Goal: Information Seeking & Learning: Learn about a topic

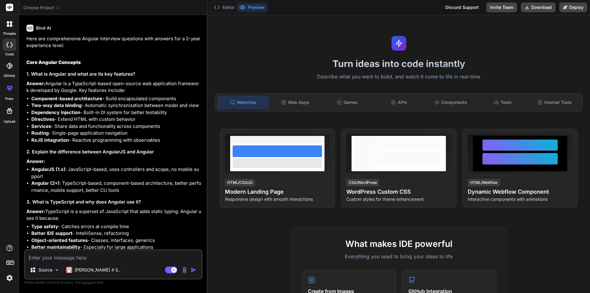
scroll to position [225, 0]
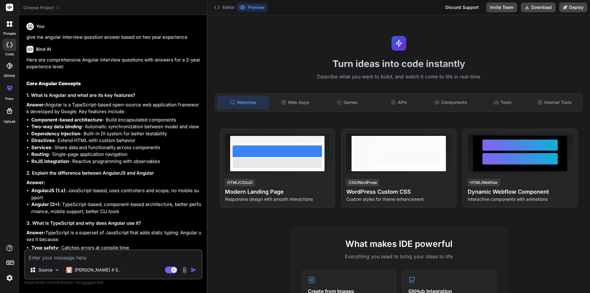
type textarea "x"
drag, startPoint x: 68, startPoint y: 161, endPoint x: 31, endPoint y: 164, distance: 37.6
click at [31, 164] on ul "Component-based architecture - Build encapsulated components Two-way data bindi…" at bounding box center [113, 140] width 175 height 49
copy strong "RxJS integration"
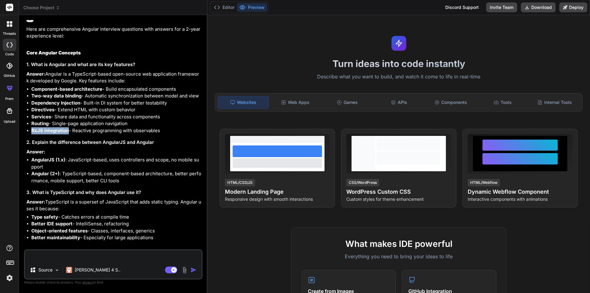
copy strong "RxJS integration"
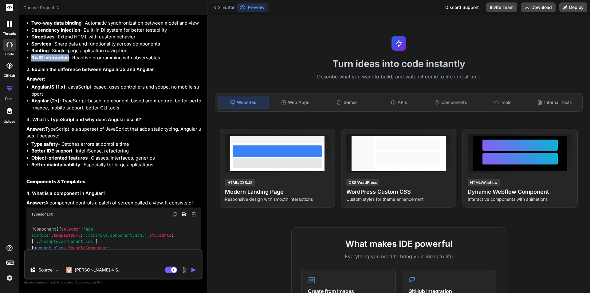
scroll to position [329, 0]
drag, startPoint x: 123, startPoint y: 106, endPoint x: 86, endPoint y: 108, distance: 37.2
click at [86, 108] on li "Angular (2+) : TypeScript-based, component-based architecture, better performan…" at bounding box center [116, 103] width 170 height 14
copy li "better CLI tools"
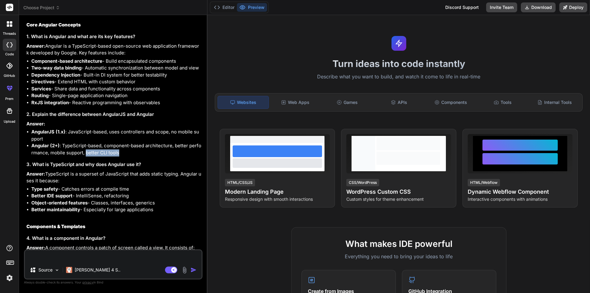
scroll to position [299, 0]
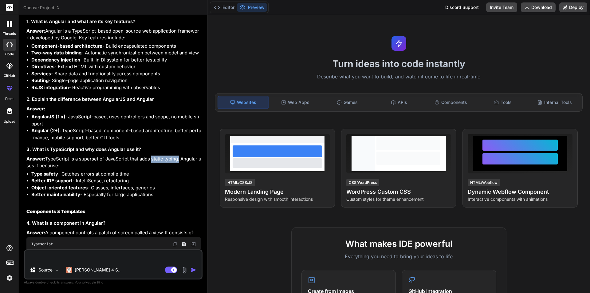
drag, startPoint x: 179, startPoint y: 161, endPoint x: 151, endPoint y: 162, distance: 27.6
click at [151, 162] on p "Answer: TypeScript is a superset of JavaScript that adds static typing. Angular…" at bounding box center [113, 162] width 175 height 14
copy p "static typing"
click at [155, 173] on li "Type safety - Catches errors at compile time" at bounding box center [116, 173] width 170 height 7
drag, startPoint x: 72, startPoint y: 181, endPoint x: 29, endPoint y: 181, distance: 43.0
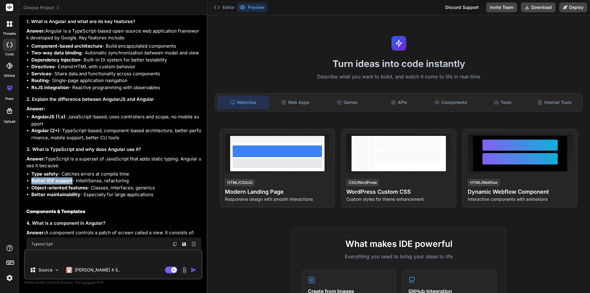
click at [29, 181] on ul "Type safety - Catches errors at compile time Better IDE support - IntelliSense,…" at bounding box center [113, 184] width 175 height 28
copy strong "Better IDE support"
drag, startPoint x: 114, startPoint y: 216, endPoint x: 95, endPoint y: 191, distance: 31.3
drag, startPoint x: 131, startPoint y: 182, endPoint x: 106, endPoint y: 181, distance: 25.2
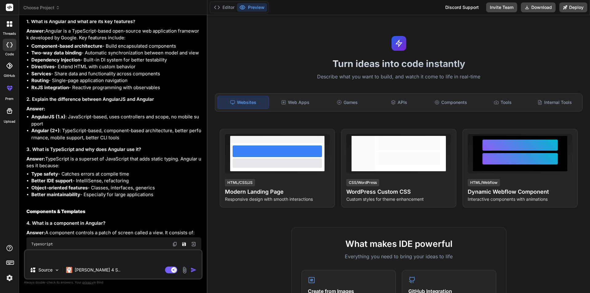
click at [106, 181] on li "Better IDE support - IntelliSense, refactoring" at bounding box center [116, 180] width 170 height 7
click at [132, 183] on li "Better IDE support - IntelliSense, refactoring" at bounding box center [116, 180] width 170 height 7
drag, startPoint x: 131, startPoint y: 182, endPoint x: 105, endPoint y: 184, distance: 26.1
click at [105, 184] on li "Better IDE support - IntelliSense, refactoring" at bounding box center [116, 180] width 170 height 7
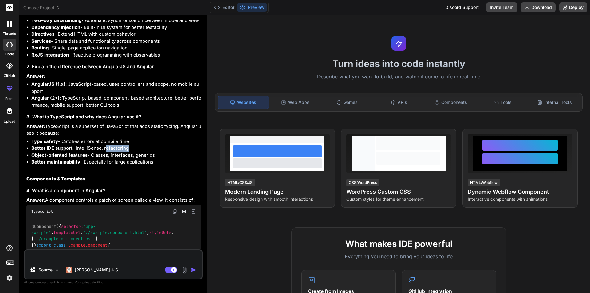
scroll to position [360, 0]
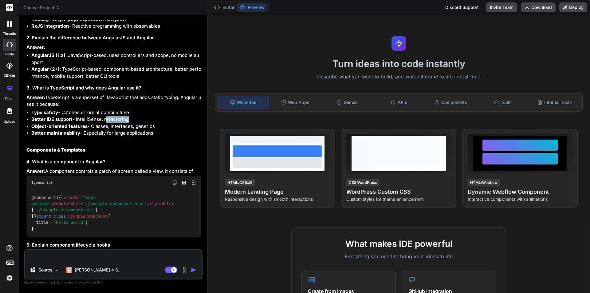
drag, startPoint x: 155, startPoint y: 125, endPoint x: 135, endPoint y: 127, distance: 20.0
click at [135, 127] on li "Object-oriented features - Classes, interfaces, generics" at bounding box center [116, 126] width 170 height 7
copy li "generics"
click at [166, 131] on li "Better maintainability - Especially for large applications" at bounding box center [116, 133] width 170 height 7
click at [115, 125] on li "Object-oriented features - Classes, interfaces, generics" at bounding box center [116, 126] width 170 height 7
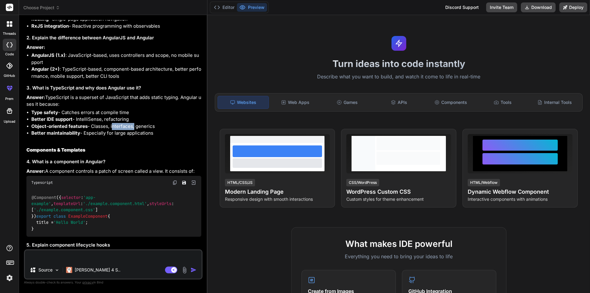
click at [115, 125] on li "Object-oriented features - Classes, interfaces, generics" at bounding box center [116, 126] width 170 height 7
copy li "interfaces"
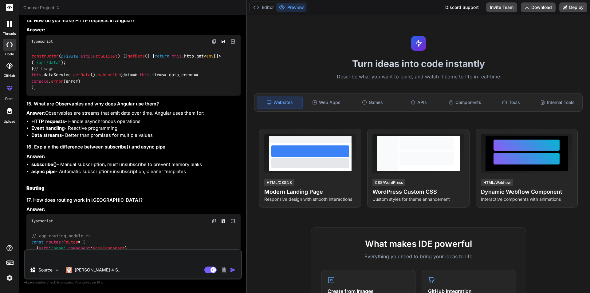
scroll to position [1113, 0]
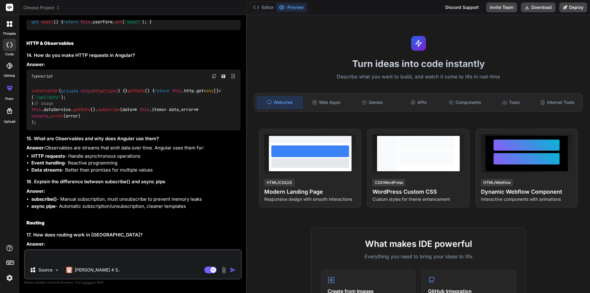
type textarea "x"
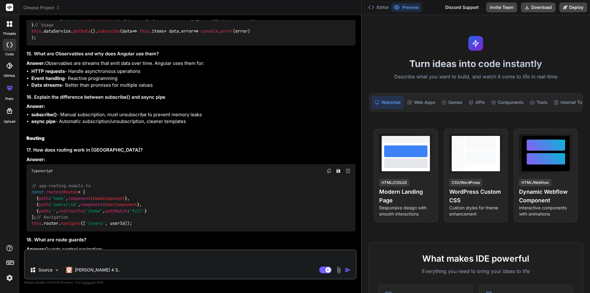
drag, startPoint x: 207, startPoint y: 84, endPoint x: 439, endPoint y: 93, distance: 232.0
click at [517, 93] on div "Choose Project Created with Pixso. Bind AI Web Search Created with Pixso. Code …" at bounding box center [304, 146] width 571 height 293
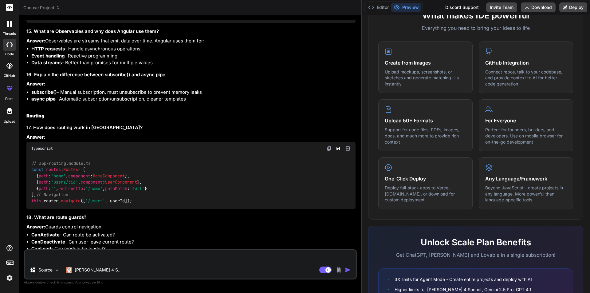
scroll to position [1115, 0]
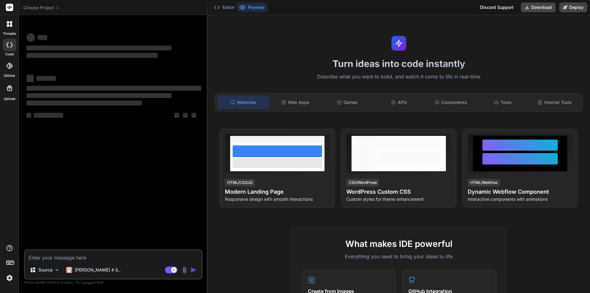
click at [83, 258] on textarea at bounding box center [113, 255] width 177 height 11
type textarea "x"
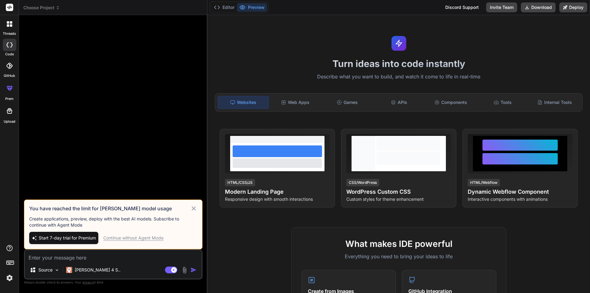
click at [81, 256] on textarea at bounding box center [113, 255] width 177 height 11
paste textarea "RxJS integration"
type textarea "RxJS integration"
type textarea "x"
type textarea "RxJS integrationv"
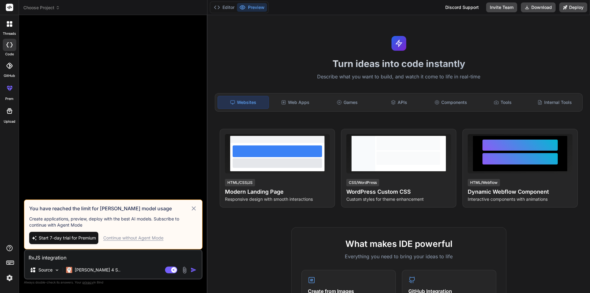
type textarea "x"
type textarea "RxJS integration"
type textarea "x"
type textarea "RxJS integration"
type textarea "x"
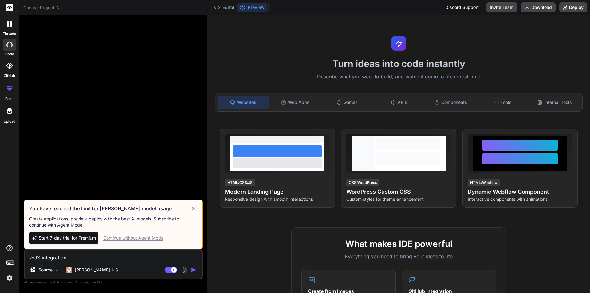
type textarea "RxJS integration i"
type textarea "x"
type textarea "RxJS integration in"
type textarea "x"
type textarea "RxJS integration in"
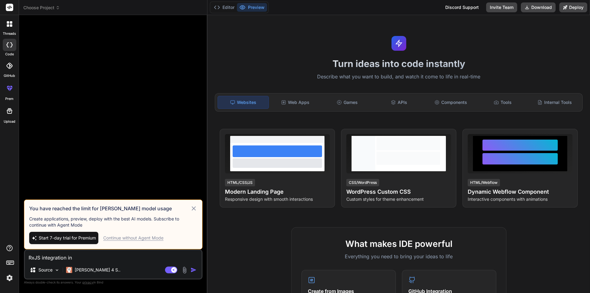
type textarea "x"
type textarea "RxJS integration in a"
type textarea "x"
type textarea "RxJS integration in an"
type textarea "x"
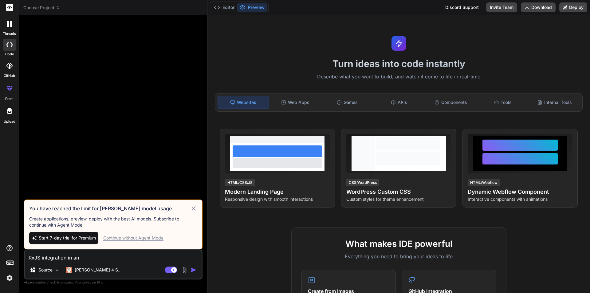
type textarea "RxJS integration in ang"
type textarea "x"
type textarea "RxJS integration in angu"
type textarea "x"
type textarea "RxJS integration in angul"
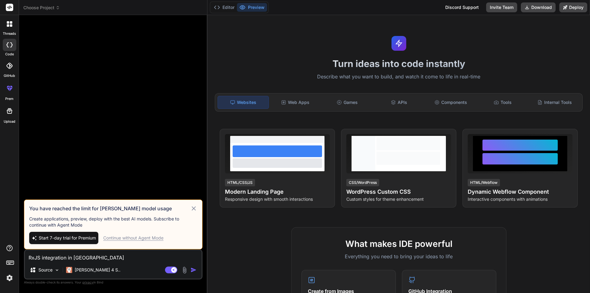
type textarea "x"
type textarea "RxJS integration in angula"
type textarea "x"
type textarea "RxJS integration in angular"
type textarea "x"
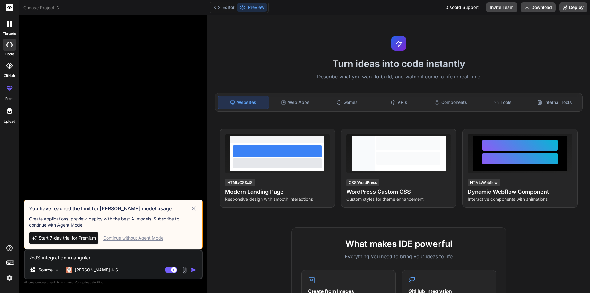
type textarea "RxJS integration in angular"
type textarea "x"
type textarea "RxJS integration in angular m"
type textarea "x"
type textarea "RxJS integration in angular me"
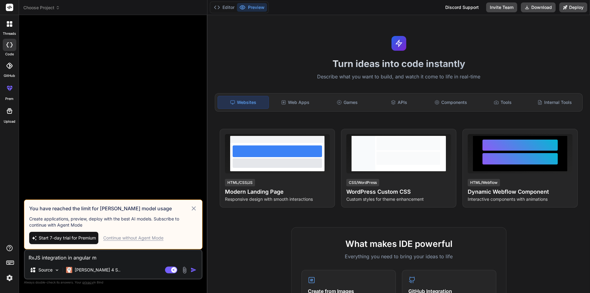
type textarea "x"
type textarea "RxJS integration in angular mea"
type textarea "x"
type textarea "RxJS integration in angular mean"
type textarea "x"
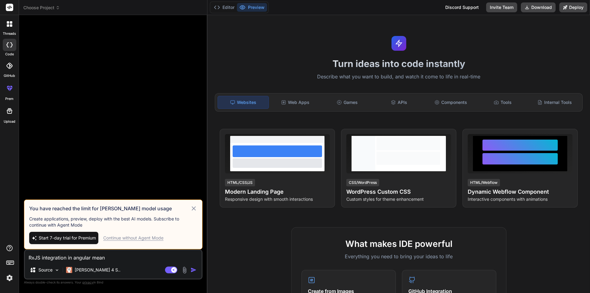
type textarea "RxJS integration in angular means"
type textarea "x"
type textarea "RxJS integration in angular means"
type textarea "x"
type textarea "RxJS integration in angular means h"
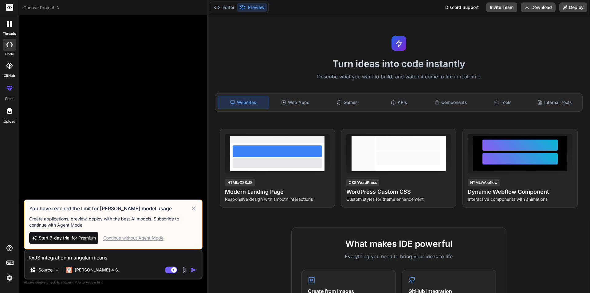
type textarea "x"
type textarea "RxJS integration in angular means ho"
type textarea "x"
type textarea "RxJS integration in angular means how"
type textarea "x"
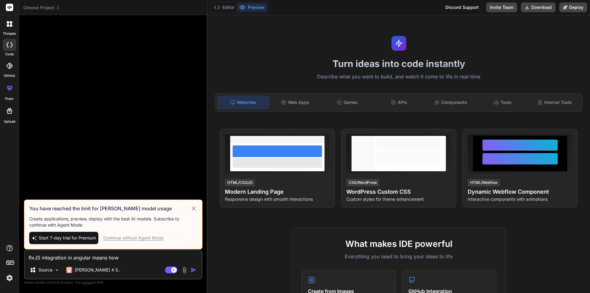
type textarea "RxJS integration in angular means how"
type textarea "x"
type textarea "RxJS integration in angular means how t"
type textarea "x"
type textarea "RxJS integration in angular means how th"
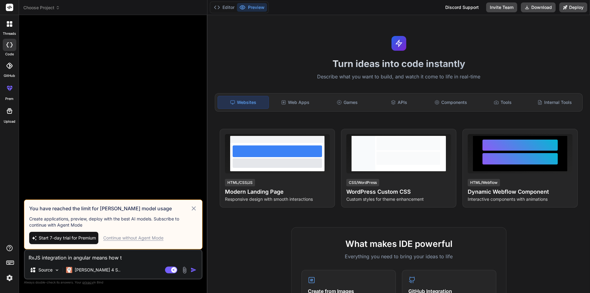
type textarea "x"
type textarea "RxJS integration in angular means how thi"
type textarea "x"
type textarea "RxJS integration in angular means how this"
type textarea "x"
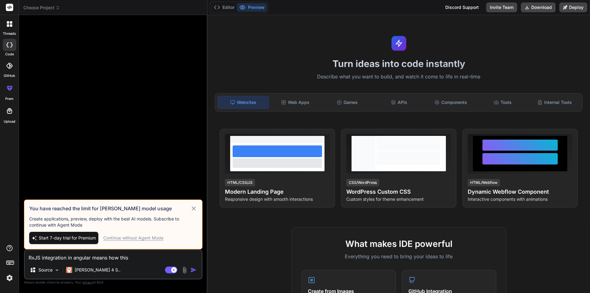
type textarea "RxJS integration in angular means how this"
type textarea "x"
type textarea "RxJS integration in angular means how this u"
type textarea "x"
type textarea "RxJS integration in angular means how this"
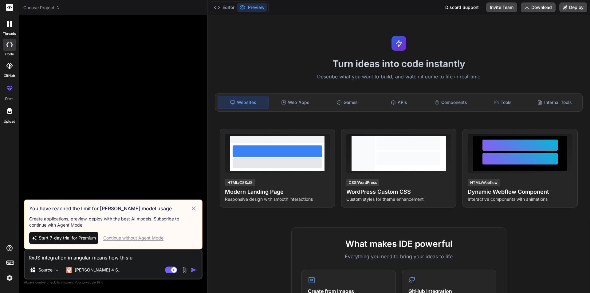
type textarea "x"
type textarea "RxJS integration in angular means how this i"
type textarea "x"
type textarea "RxJS integration in angular means how this is"
type textarea "x"
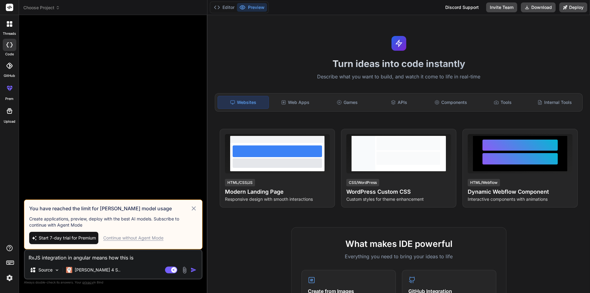
type textarea "RxJS integration in angular means how this is"
type textarea "x"
type textarea "RxJS integration in angular means how this is u"
type textarea "x"
type textarea "RxJS integration in angular means how this is us"
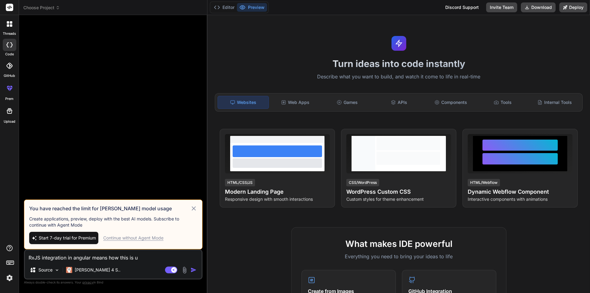
type textarea "x"
type textarea "RxJS integration in angular means how this is use"
type textarea "x"
type textarea "RxJS integration in angular means how this is usef"
type textarea "x"
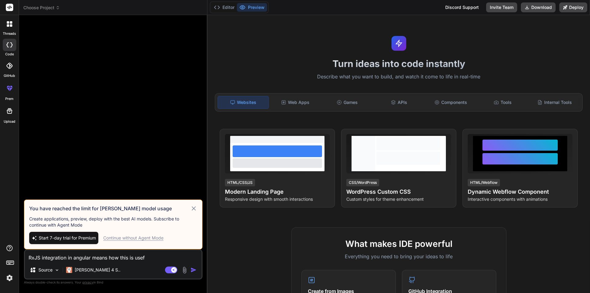
type textarea "RxJS integration in angular means how this is usefu"
type textarea "x"
type textarea "RxJS integration in angular means how this is useful"
type textarea "x"
type textarea "RxJS integration in angular means how this is useful"
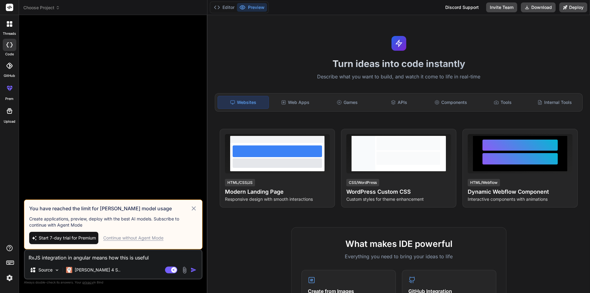
click at [193, 270] on img "button" at bounding box center [193, 270] width 6 height 6
click at [190, 271] on div "Agent Mode. When this toggle is activated, AI automatically makes decisions, re…" at bounding box center [181, 269] width 35 height 7
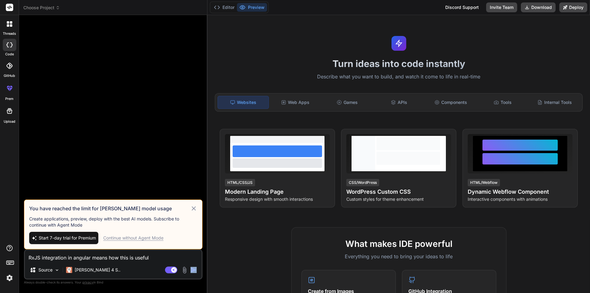
click at [190, 271] on div "Agent Mode. When this toggle is activated, AI automatically makes decisions, re…" at bounding box center [181, 269] width 35 height 7
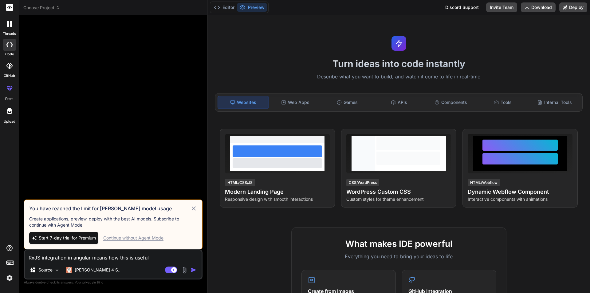
click at [193, 208] on icon at bounding box center [194, 208] width 4 height 4
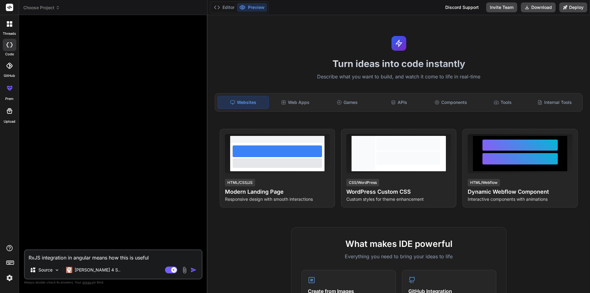
click at [191, 271] on img "button" at bounding box center [193, 270] width 6 height 6
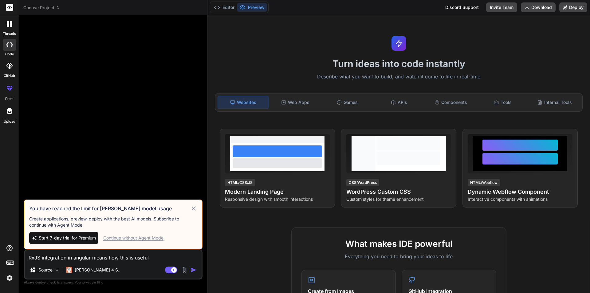
click at [47, 237] on span "Start 7-day trial for Premium" at bounding box center [67, 238] width 57 height 6
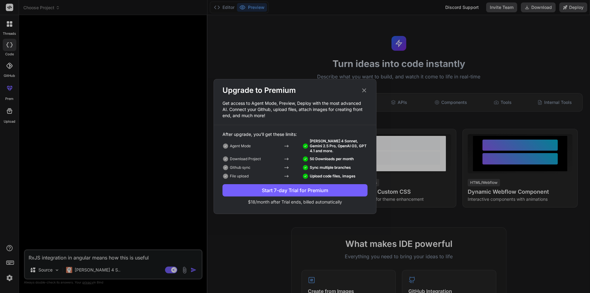
click at [194, 271] on div "Upgrade to Premium Get access to Agent Mode, Preview, Deploy with the most adva…" at bounding box center [295, 146] width 590 height 293
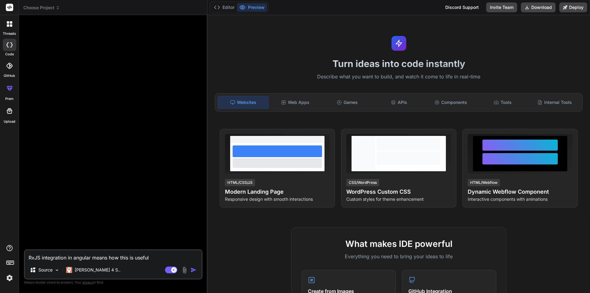
click at [191, 270] on img "button" at bounding box center [193, 270] width 6 height 6
type textarea "x"
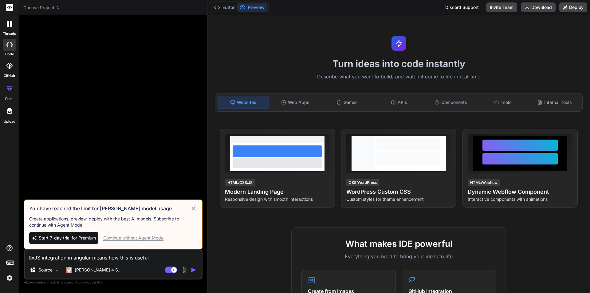
click at [191, 270] on img "button" at bounding box center [193, 270] width 6 height 6
